Goal: Navigation & Orientation: Find specific page/section

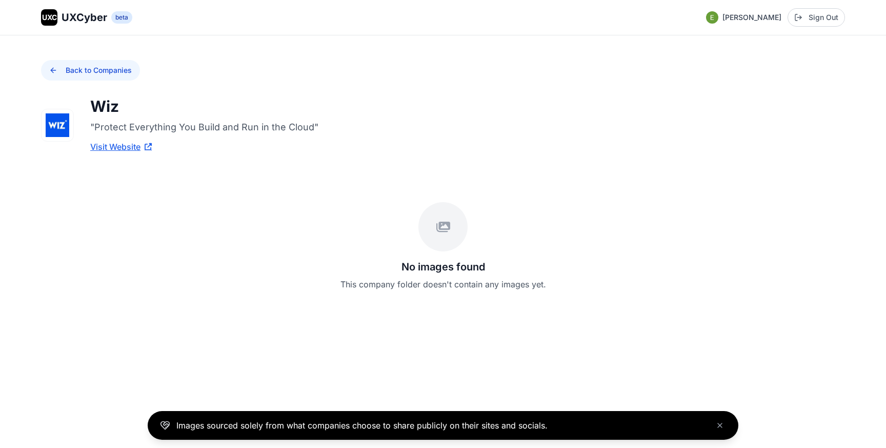
click at [90, 74] on button "Back to Companies" at bounding box center [90, 70] width 99 height 21
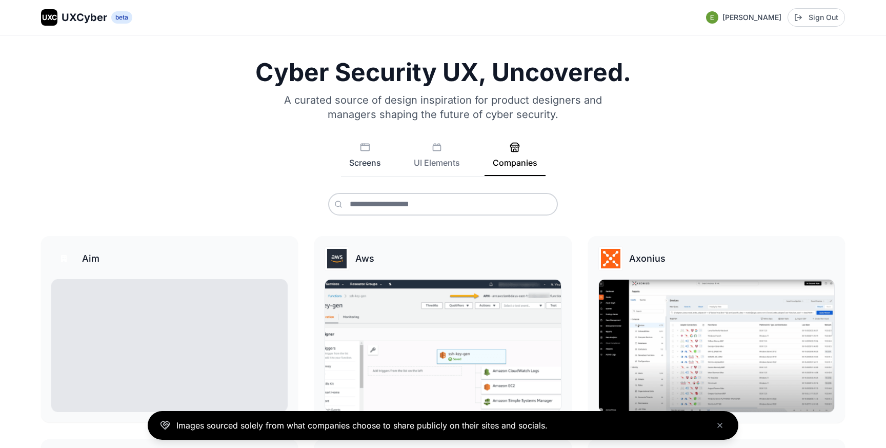
click at [361, 172] on button "Screens" at bounding box center [365, 159] width 48 height 34
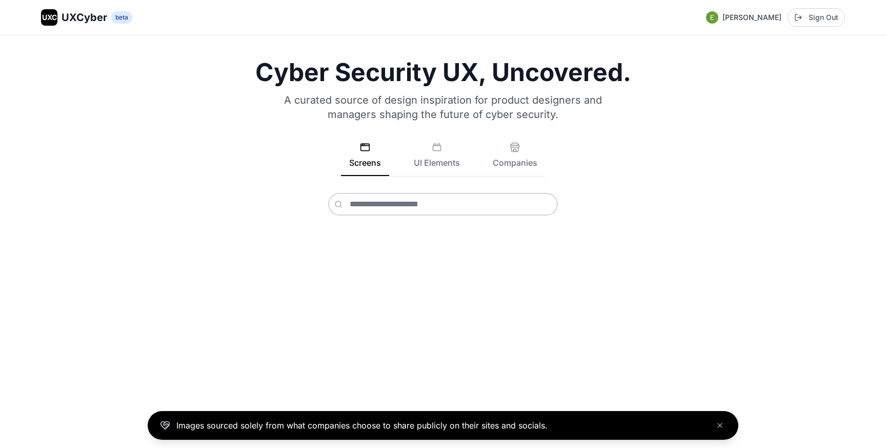
click at [429, 56] on div "Cyber Security UX, Uncovered. A curated source of design inspiration for produc…" at bounding box center [443, 241] width 886 height 412
click at [438, 147] on icon at bounding box center [437, 147] width 10 height 10
click at [508, 160] on button "Companies" at bounding box center [515, 159] width 61 height 34
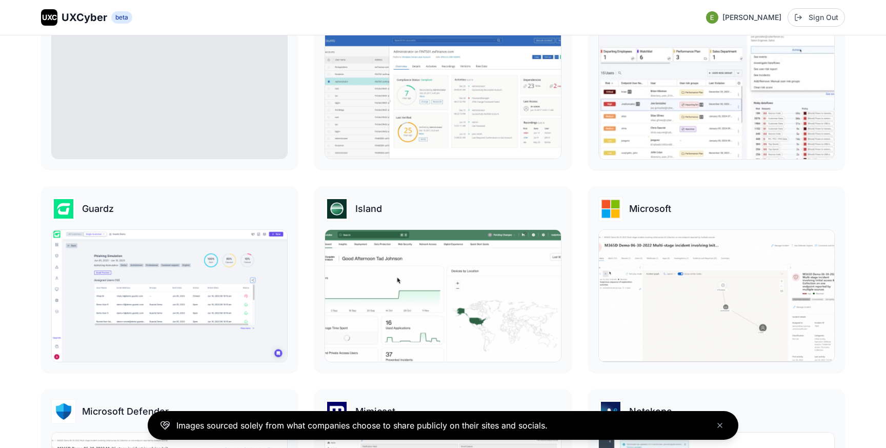
scroll to position [855, 0]
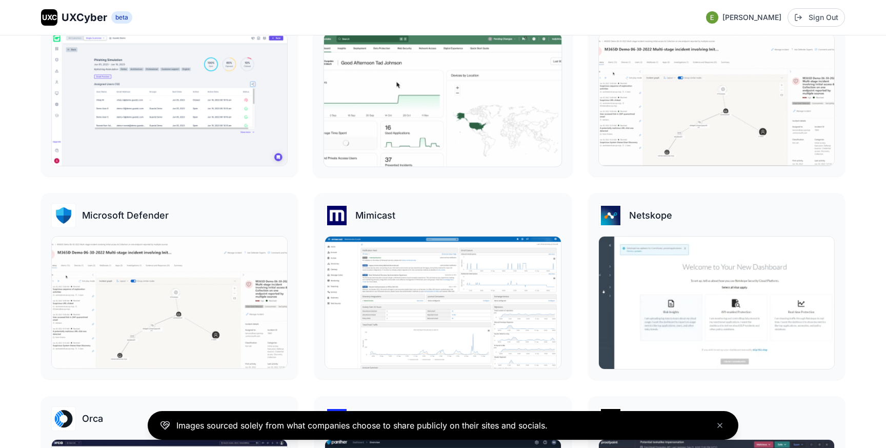
click at [450, 140] on img at bounding box center [443, 99] width 238 height 133
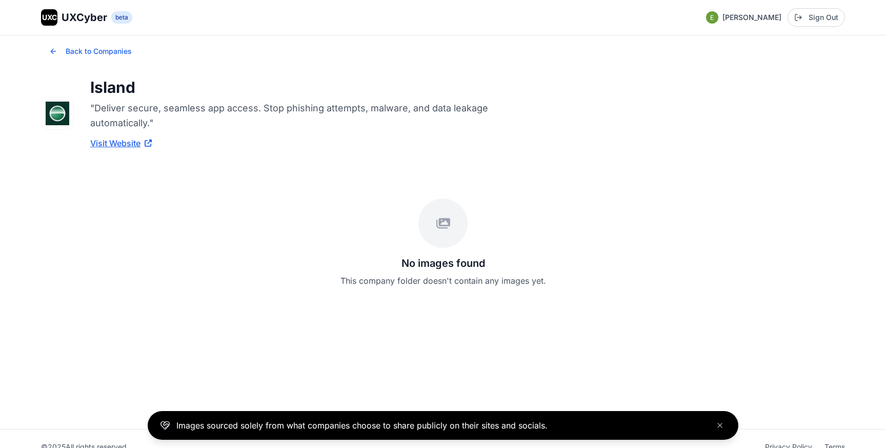
scroll to position [35, 0]
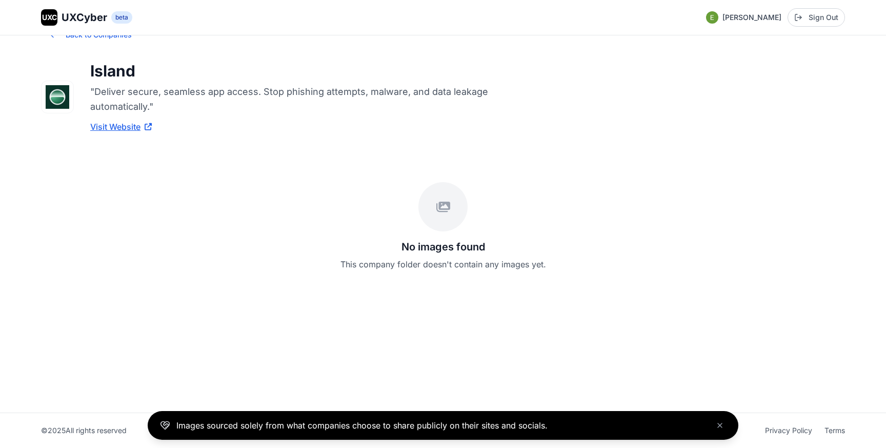
click at [435, 284] on div "No images found This company folder doesn't contain any images yet." at bounding box center [443, 225] width 804 height 137
click at [123, 95] on p ""Deliver secure, seamless app access. Stop phishing attempts, malware, and data…" at bounding box center [295, 99] width 410 height 30
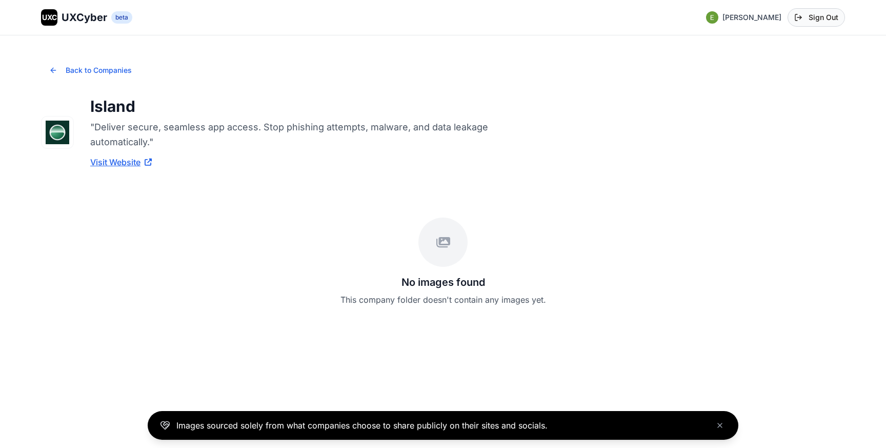
click at [811, 14] on button "Sign Out" at bounding box center [816, 17] width 57 height 18
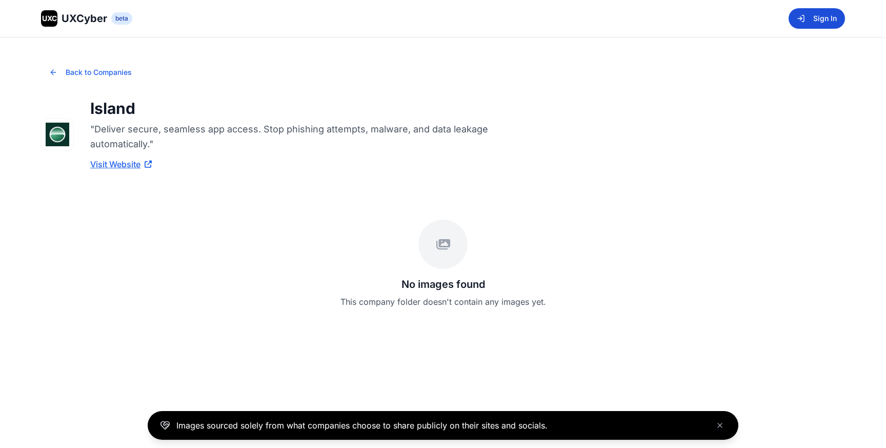
click at [818, 22] on button "Sign In" at bounding box center [817, 18] width 56 height 21
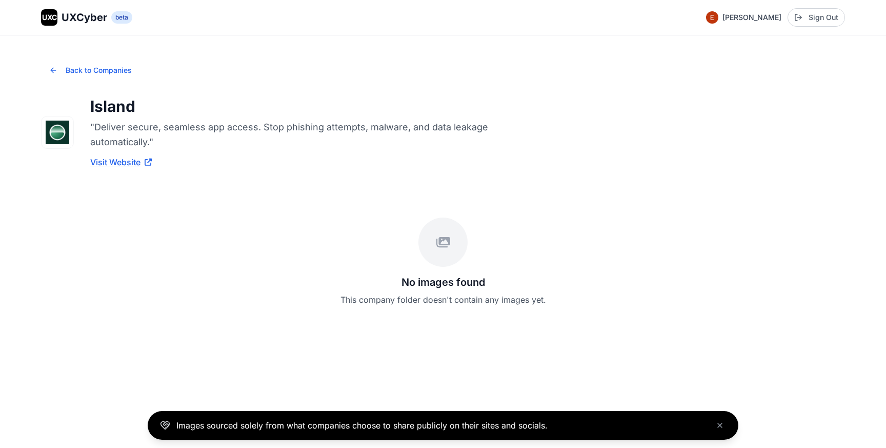
click at [83, 22] on span "UXCyber" at bounding box center [85, 17] width 46 height 14
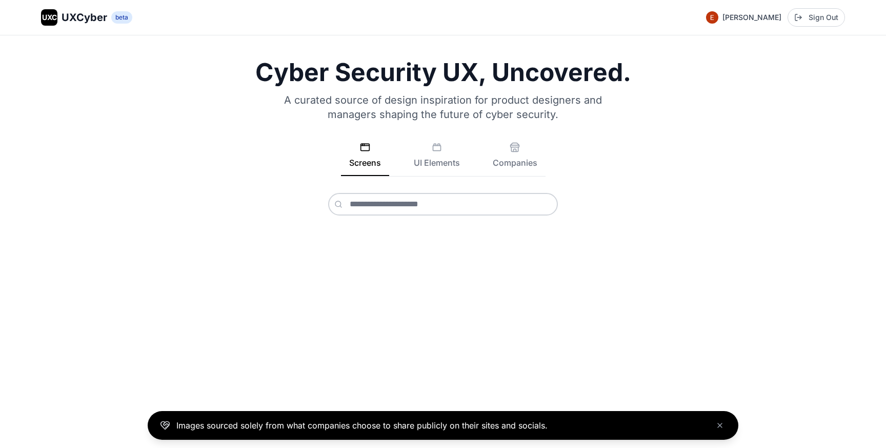
click at [120, 19] on span "beta" at bounding box center [121, 17] width 21 height 12
click at [451, 108] on p "A curated source of design inspiration for product designers and managers shapi…" at bounding box center [443, 107] width 345 height 29
